Goal: Task Accomplishment & Management: Use online tool/utility

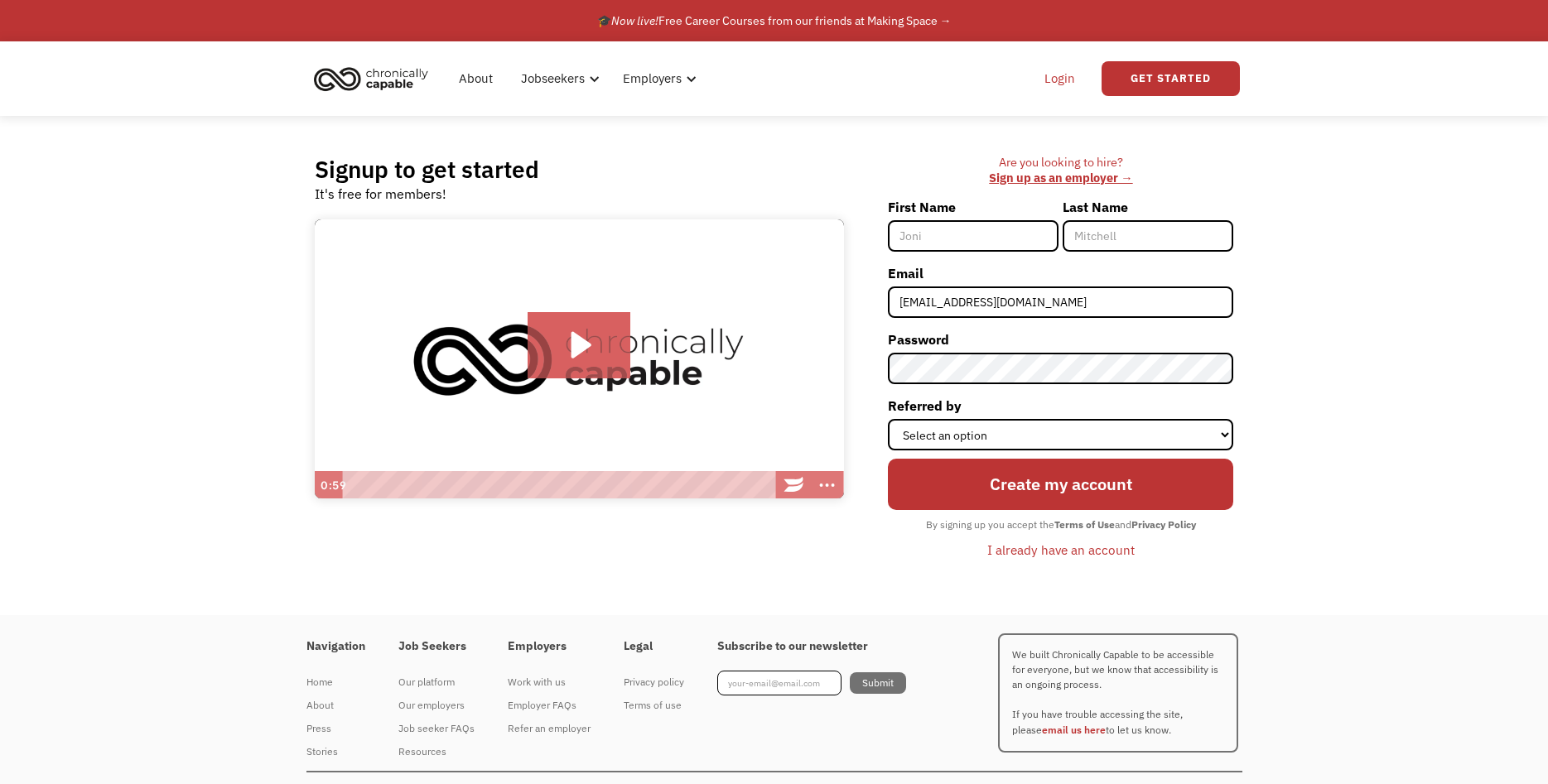
click at [1055, 84] on link "Login" at bounding box center [1059, 78] width 50 height 53
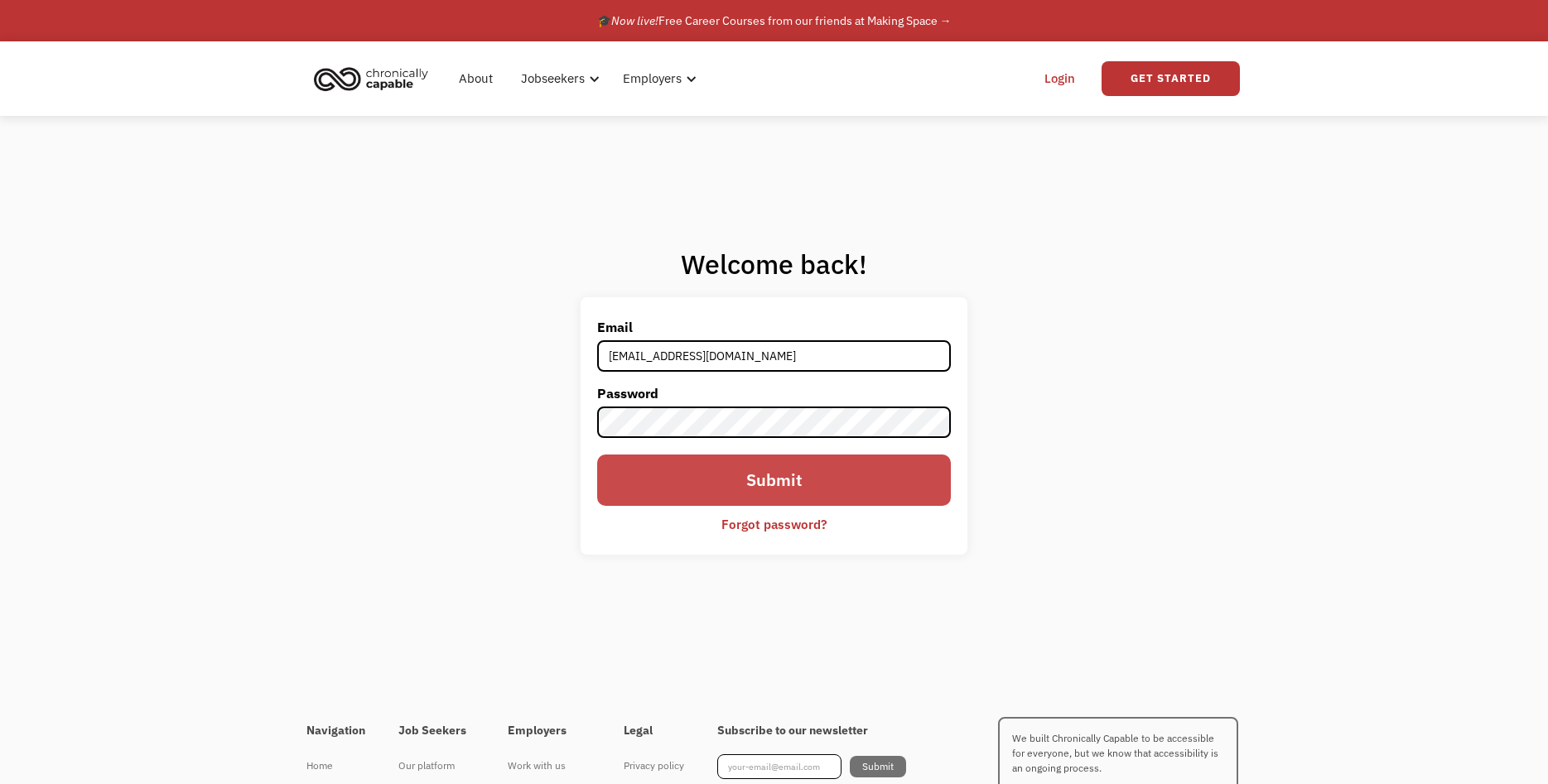
type input "[EMAIL_ADDRESS][DOMAIN_NAME]"
click at [832, 463] on input "Submit" at bounding box center [774, 480] width 354 height 51
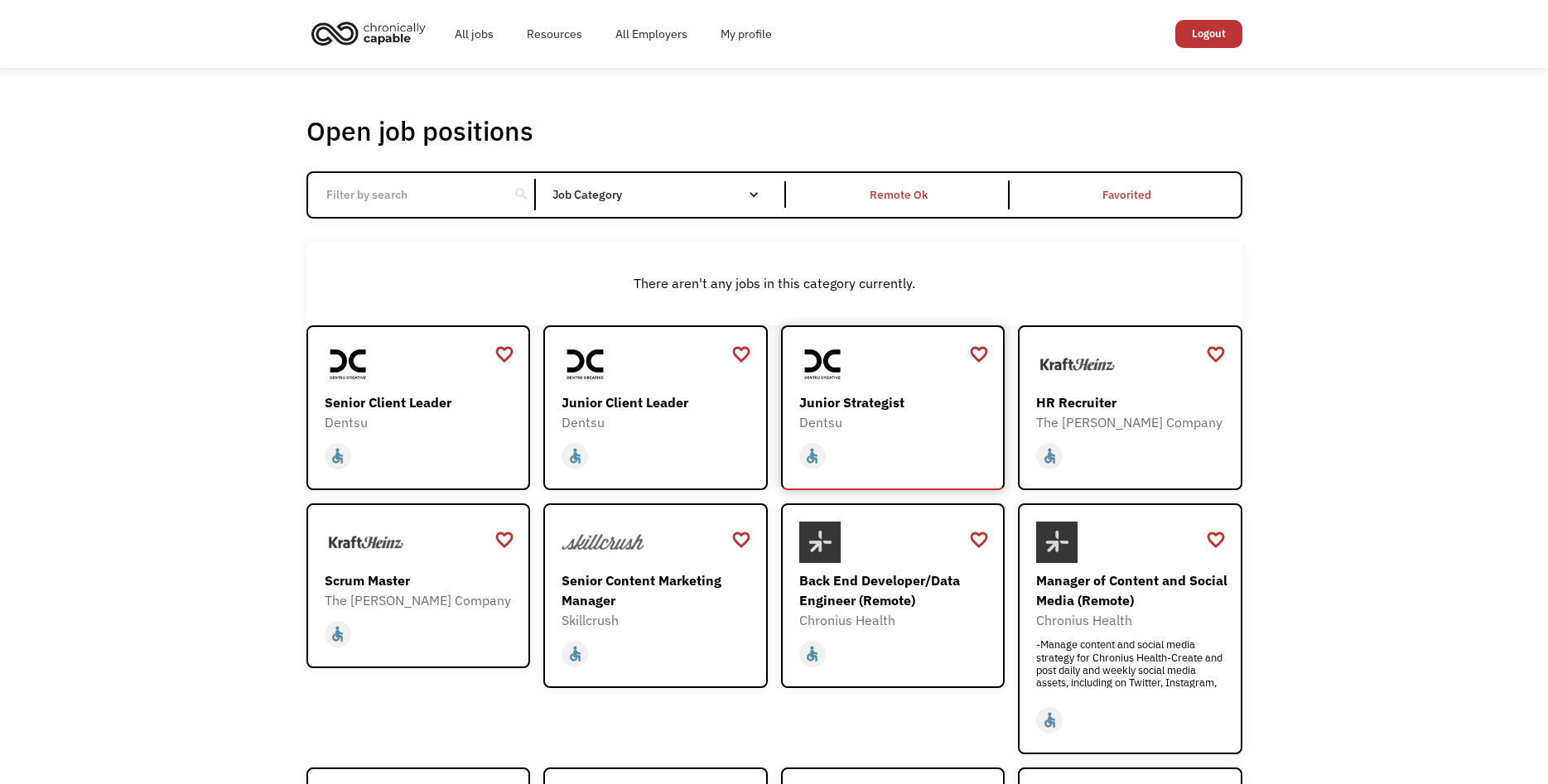
click at [931, 425] on div "Dentsu" at bounding box center [895, 421] width 192 height 20
click at [184, 291] on div "Open job positions You have X liked items Search search Filter by category Admi…" at bounding box center [774, 587] width 1548 height 1038
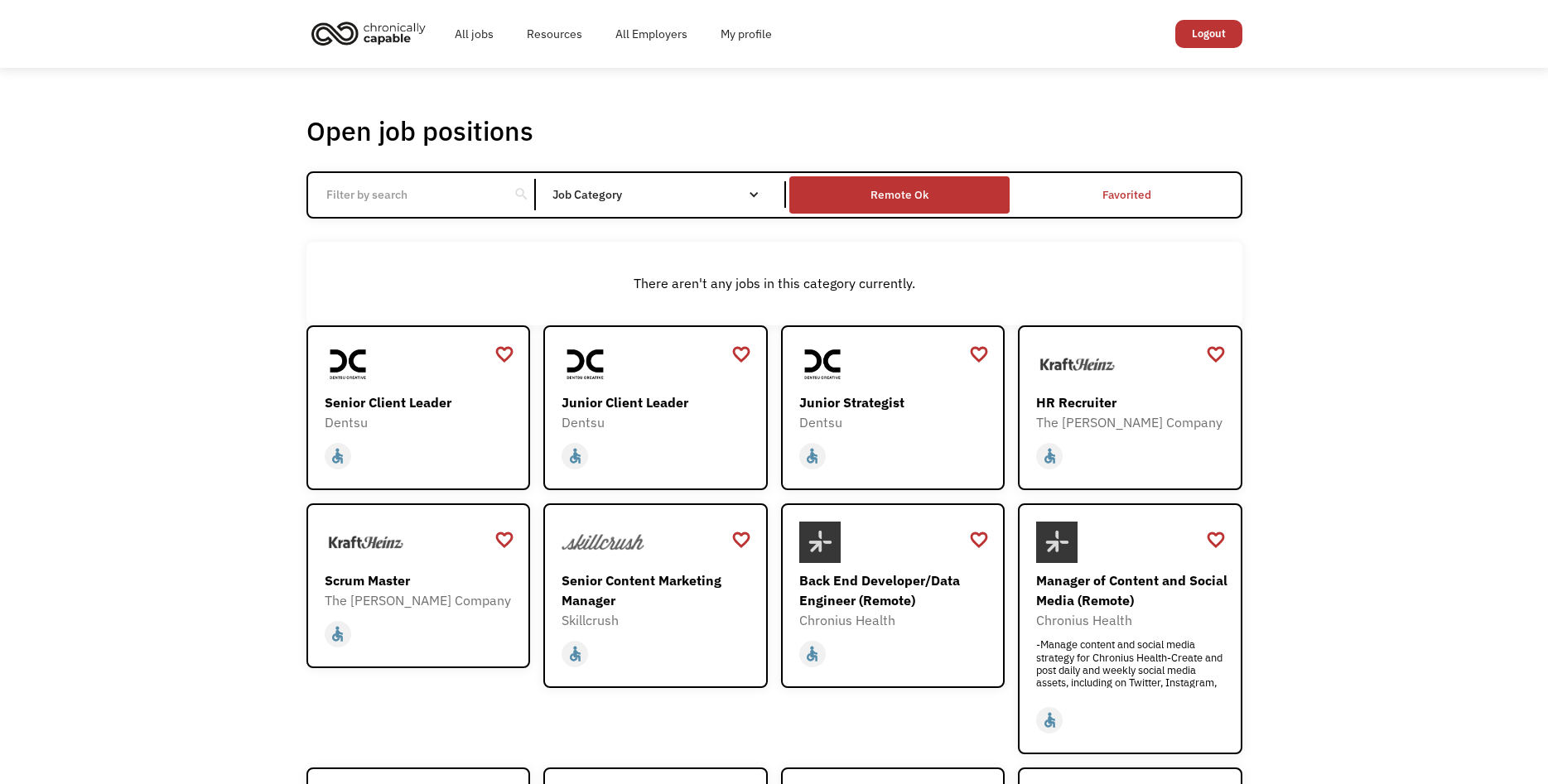
click at [911, 196] on div "Remote Ok" at bounding box center [899, 194] width 58 height 20
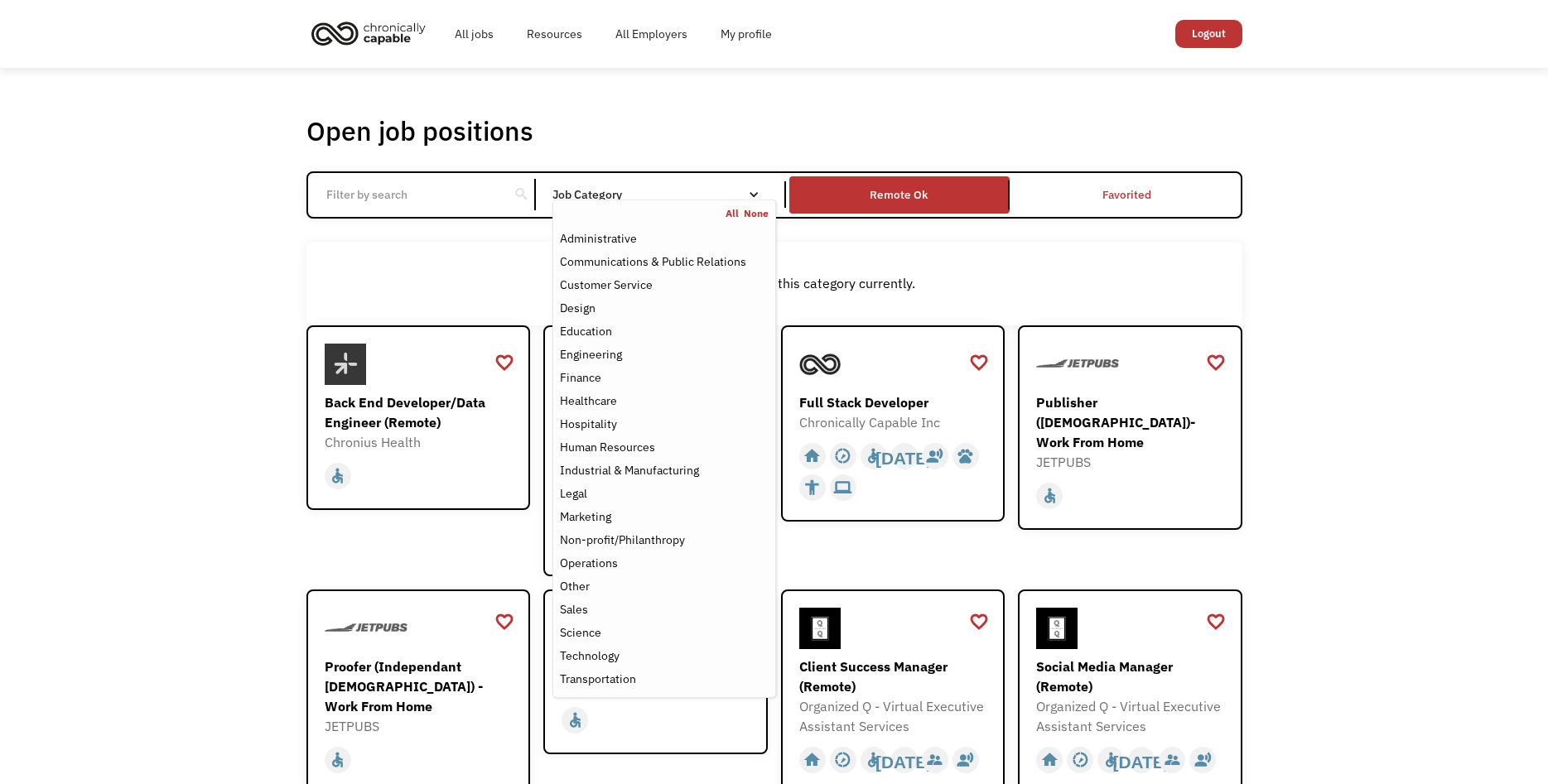
click at [701, 205] on nav "All None Administrative Communications & Public Relations Customer Service Desi…" at bounding box center [663, 449] width 223 height 498
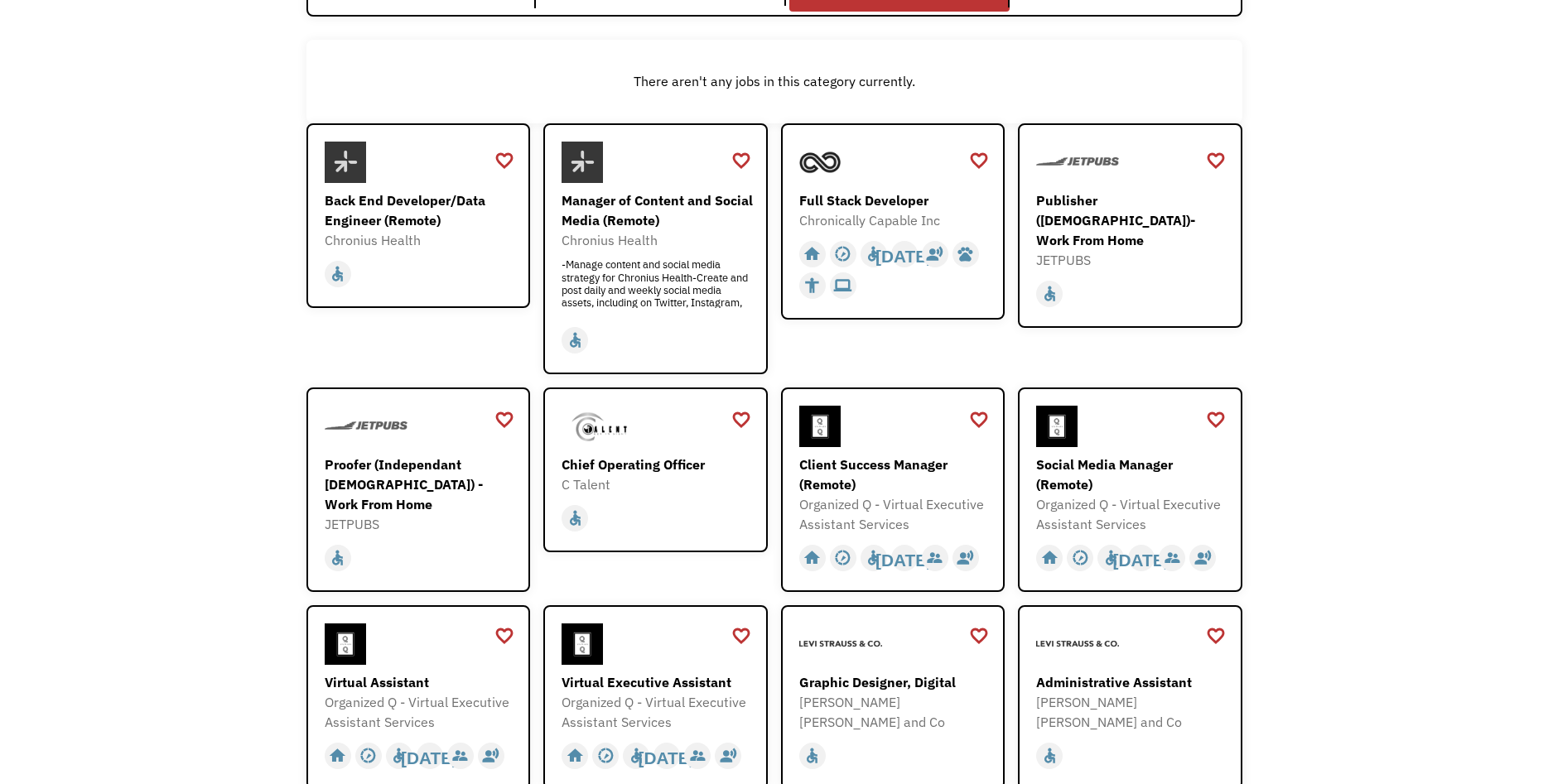
scroll to position [84, 0]
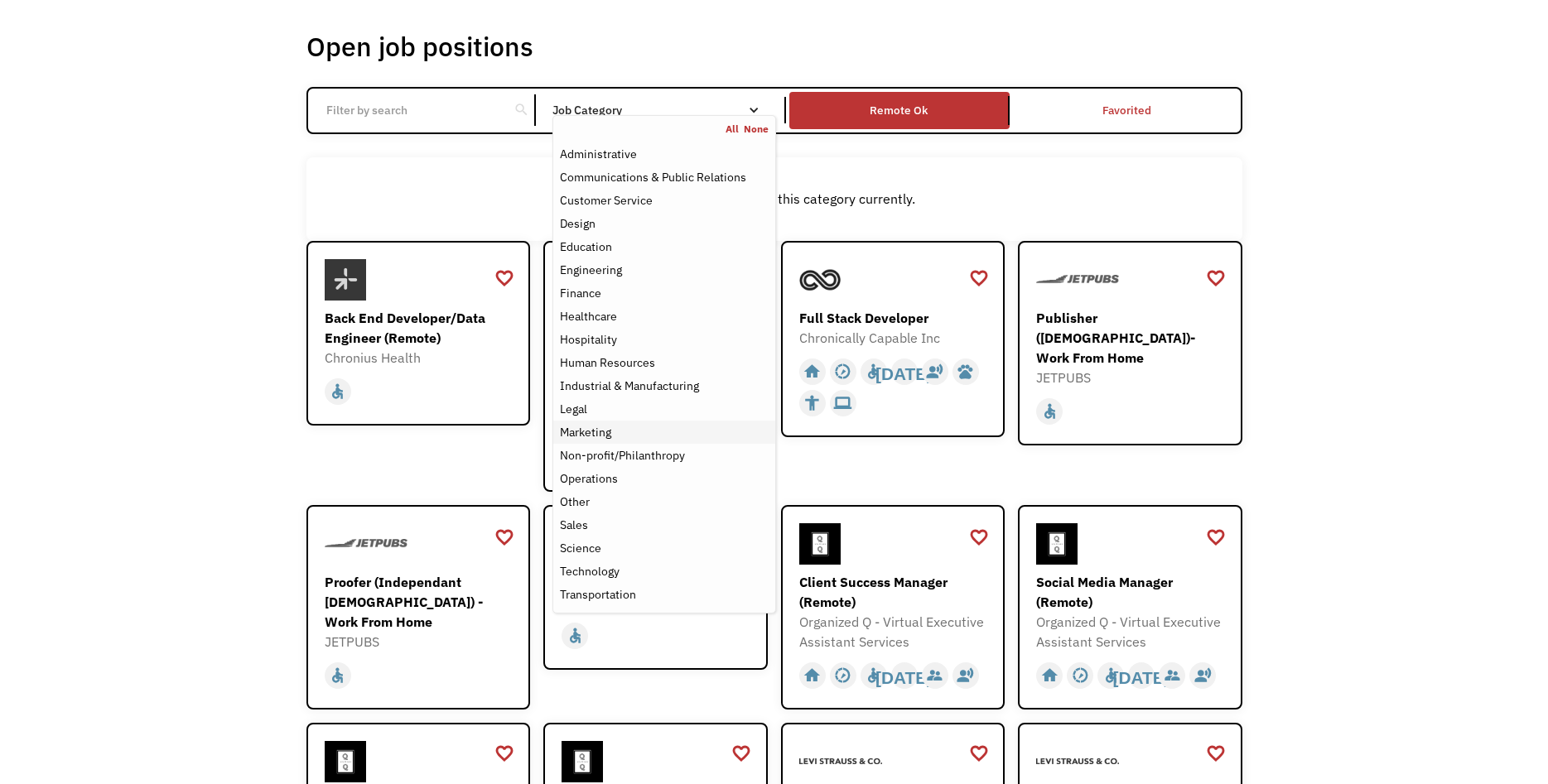
click at [599, 433] on div "Marketing" at bounding box center [585, 432] width 51 height 20
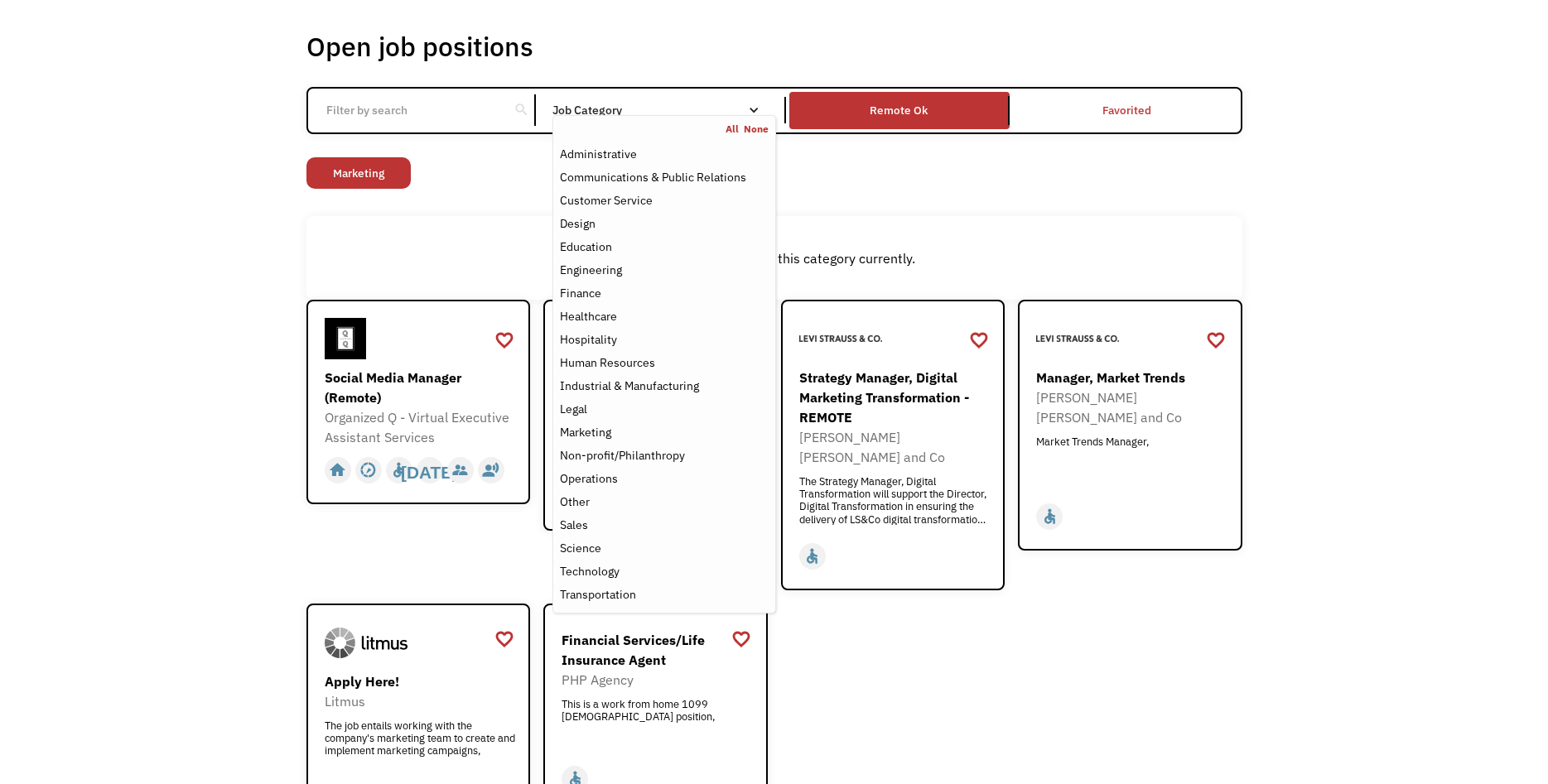
click at [1355, 322] on div "Open job positions You have X liked items Search search Filter by category Admi…" at bounding box center [774, 433] width 1548 height 897
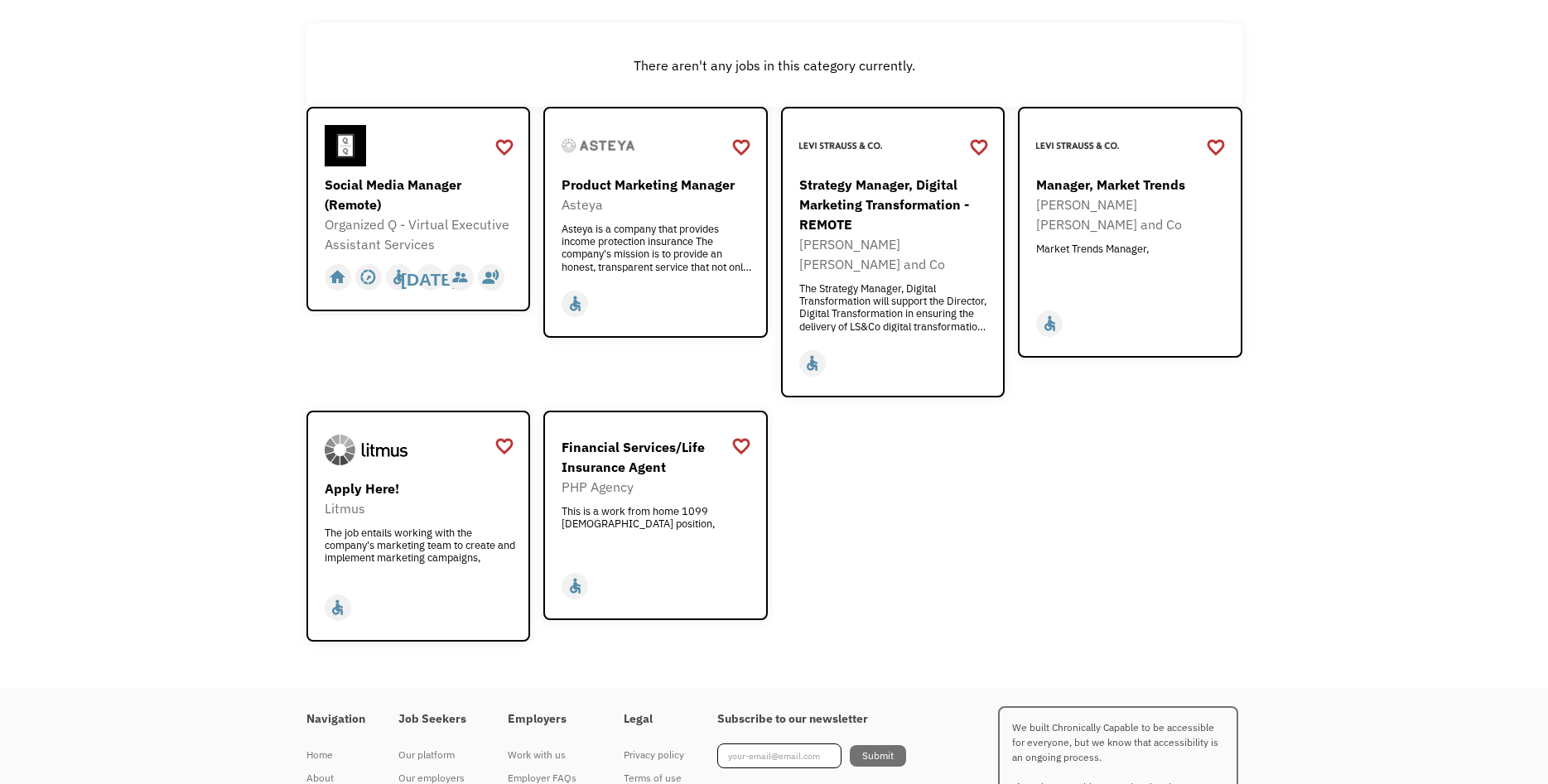
scroll to position [338, 0]
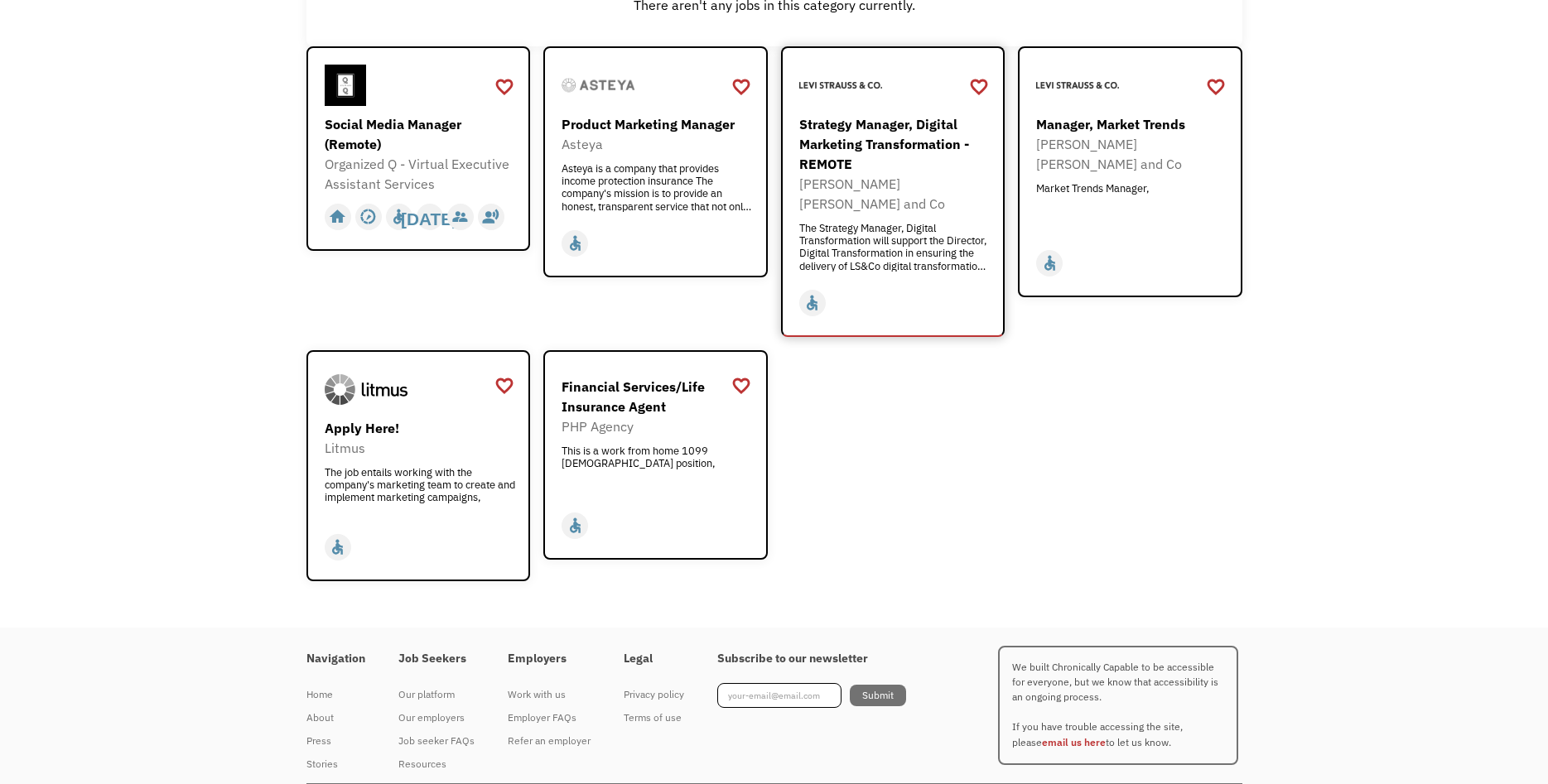
click at [900, 222] on div "The Strategy Manager, Digital Transformation will support the Director, Digital…" at bounding box center [895, 247] width 192 height 49
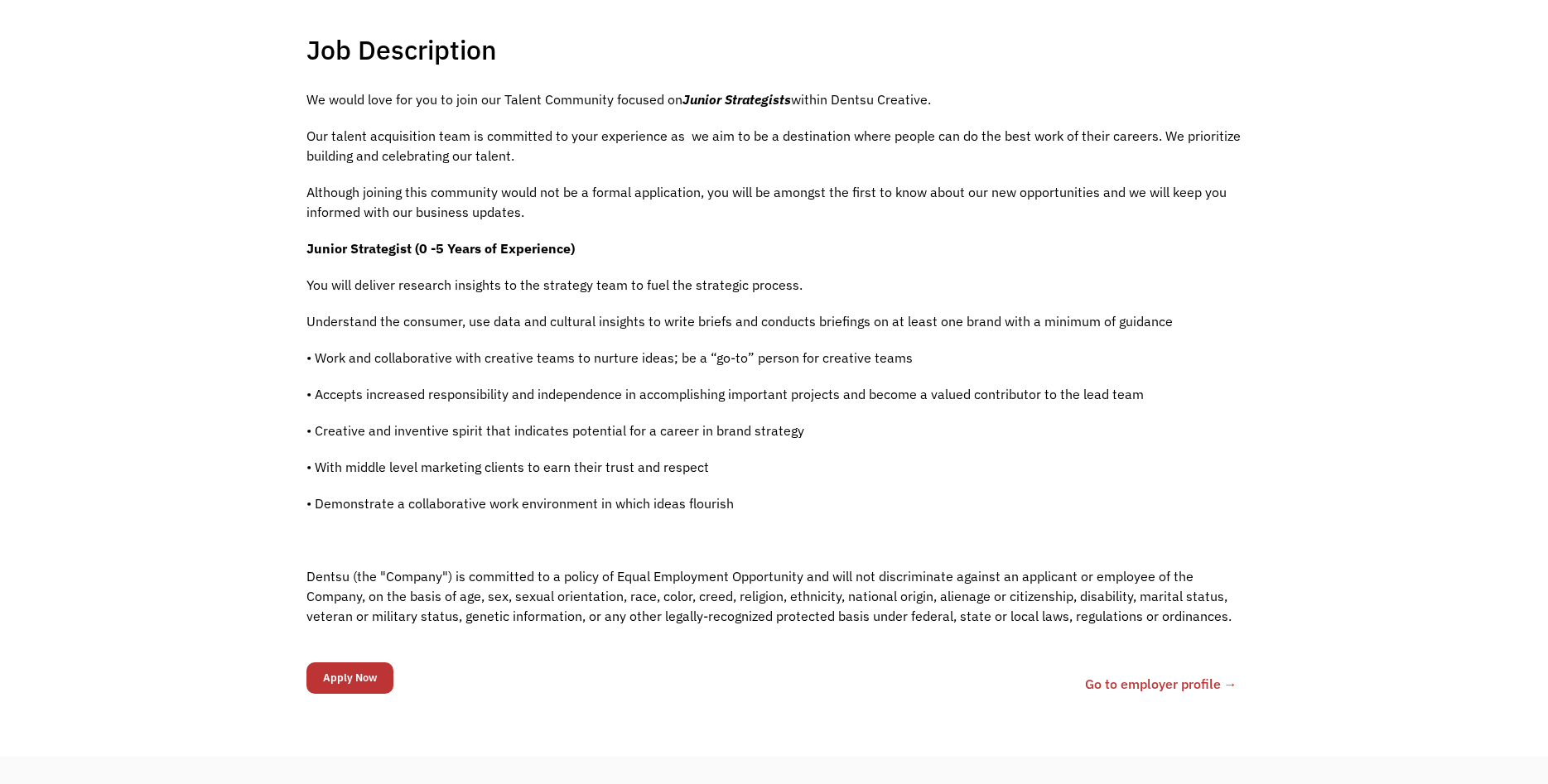
scroll to position [507, 0]
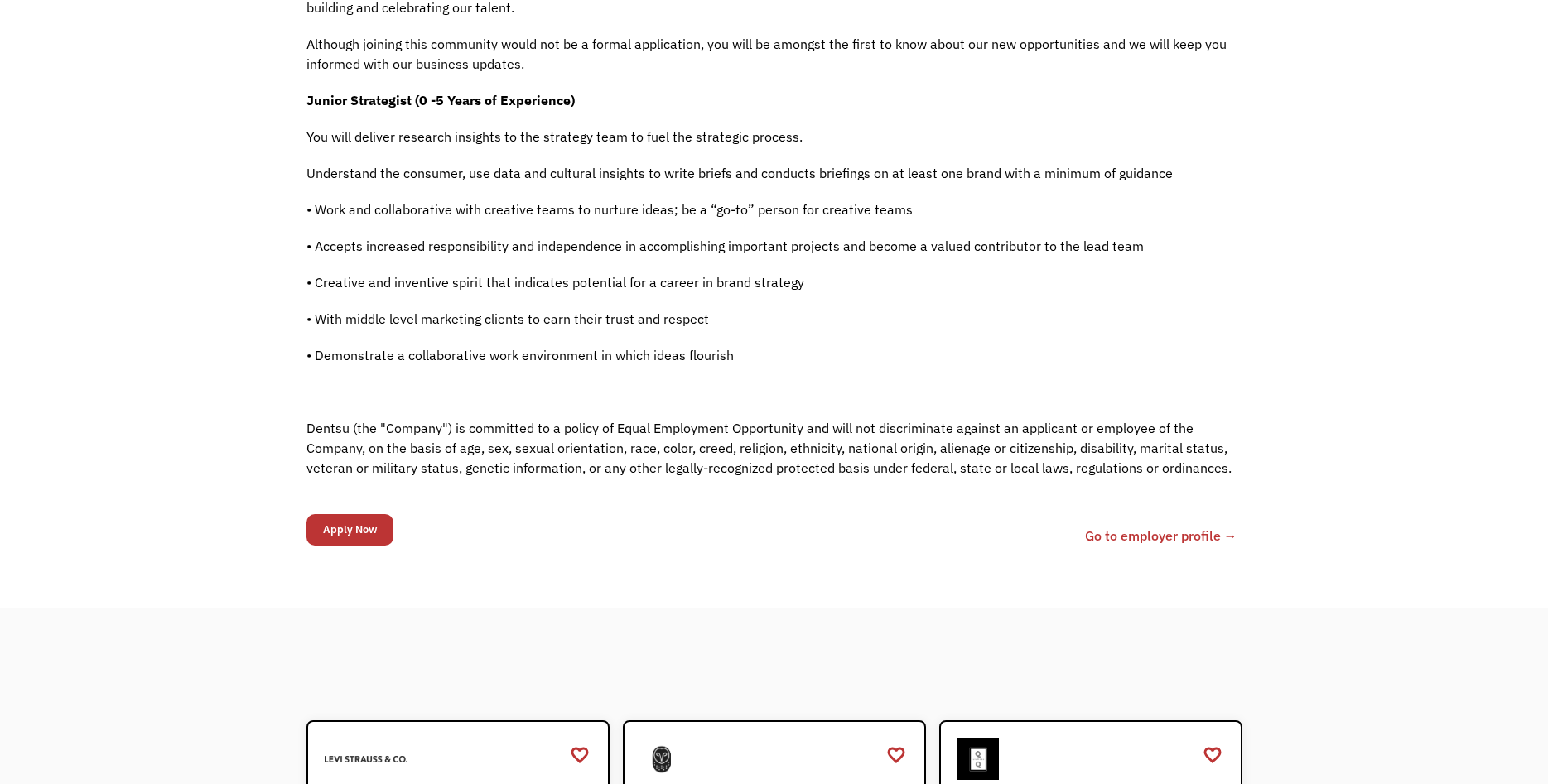
click at [212, 357] on div "Job Description Filter using keywords Search We would love for you to join our …" at bounding box center [774, 226] width 1548 height 764
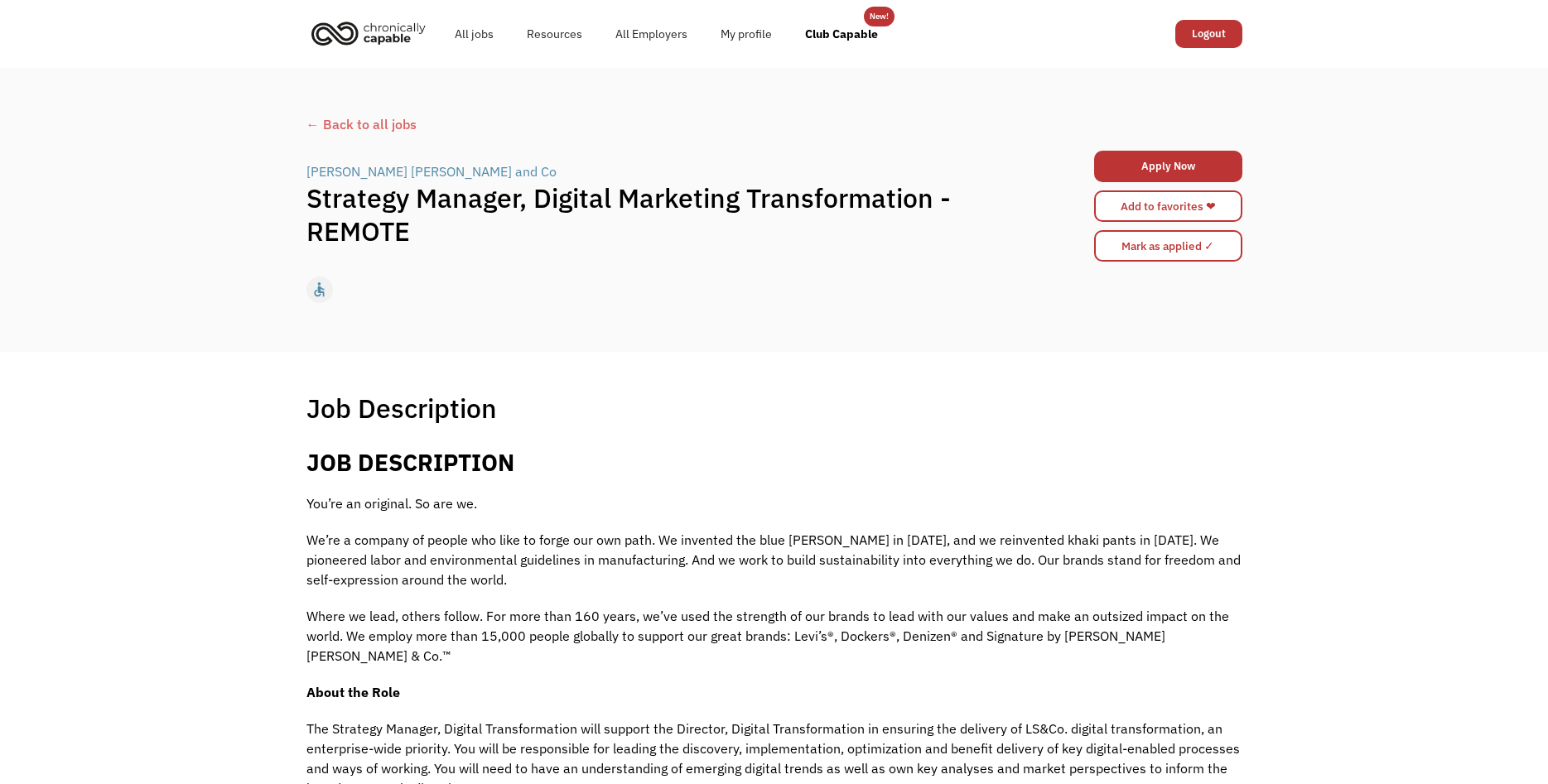
scroll to position [338, 0]
